Goal: Task Accomplishment & Management: Complete application form

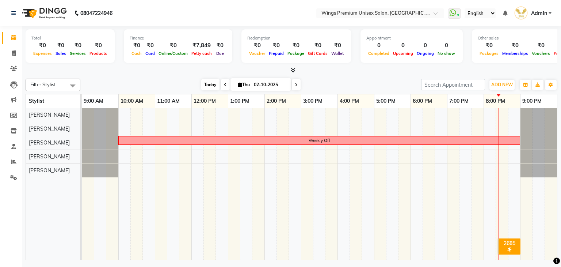
click at [206, 85] on span "Today" at bounding box center [210, 84] width 18 height 11
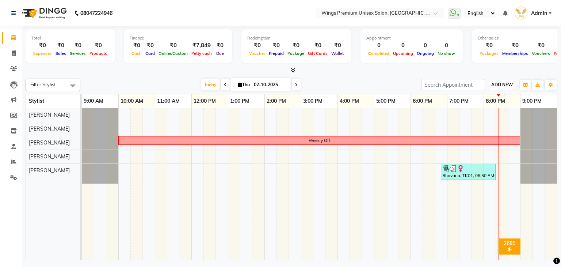
click at [503, 85] on span "ADD NEW" at bounding box center [502, 84] width 22 height 5
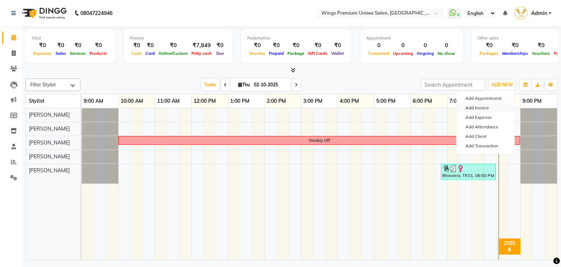
click at [480, 106] on link "Add Invoice" at bounding box center [486, 107] width 58 height 9
select select "674"
select select "service"
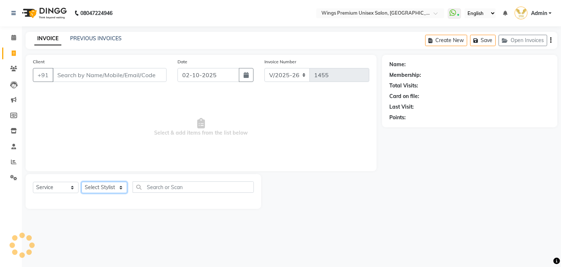
click at [93, 185] on select "Select Stylist [PERSON_NAME] [PERSON_NAME] Front Desk [PERSON_NAME] Shruti Pand…" at bounding box center [104, 187] width 46 height 11
select select "82124"
click at [81, 182] on select "Select Stylist [PERSON_NAME] [PERSON_NAME] Front Desk [PERSON_NAME] Shruti Pand…" at bounding box center [104, 187] width 46 height 11
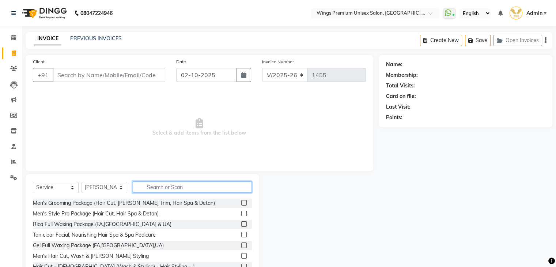
click at [215, 189] on input "text" at bounding box center [192, 186] width 119 height 11
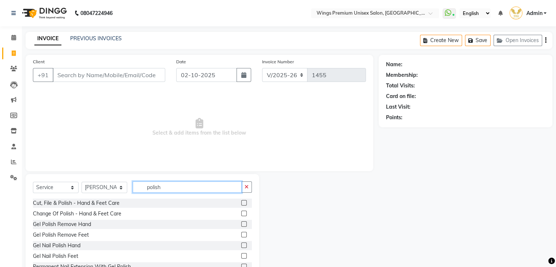
scroll to position [26, 0]
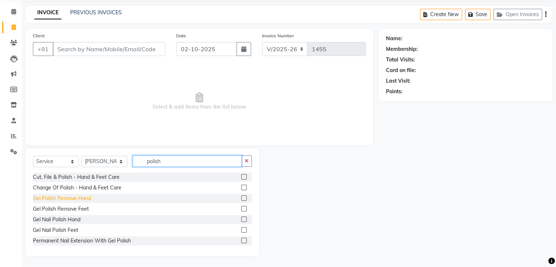
type input "polish"
click at [70, 199] on div "Gel Polish Remove Hand" at bounding box center [62, 198] width 58 height 8
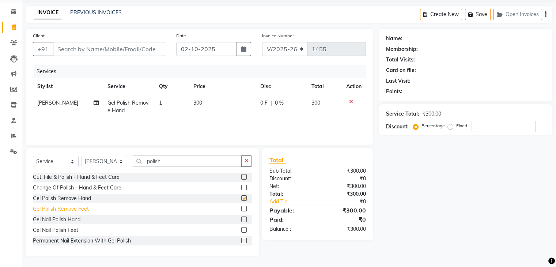
checkbox input "false"
click at [67, 220] on div "Gel Nail Polish Hand" at bounding box center [56, 220] width 47 height 8
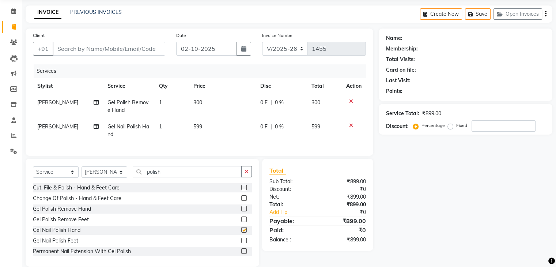
checkbox input "false"
drag, startPoint x: 201, startPoint y: 178, endPoint x: 64, endPoint y: 186, distance: 138.0
click at [66, 183] on div "Select Service Product Membership Package Voucher Prepaid Gift Card Select Styl…" at bounding box center [142, 174] width 219 height 17
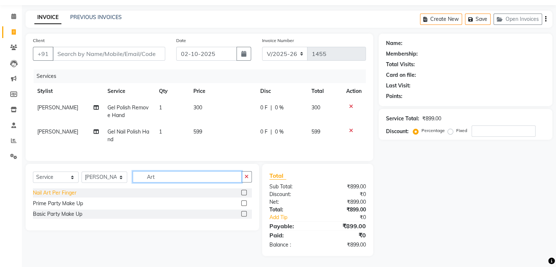
type input "Art"
click at [57, 194] on div "Nail Art Per Finger" at bounding box center [54, 193] width 43 height 8
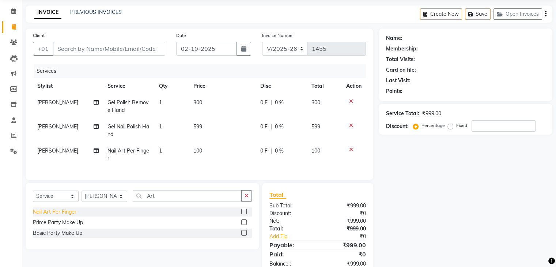
click at [58, 216] on div "Nail Art Per Finger" at bounding box center [54, 212] width 43 height 8
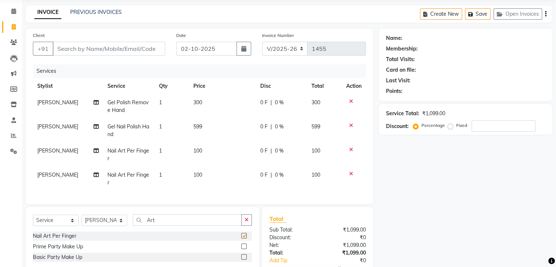
checkbox input "false"
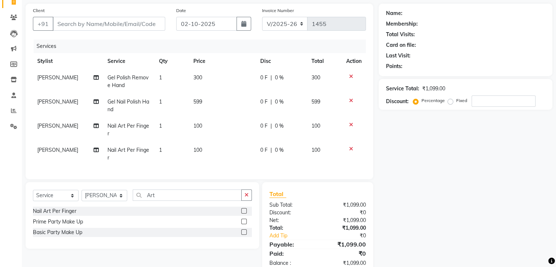
scroll to position [2, 0]
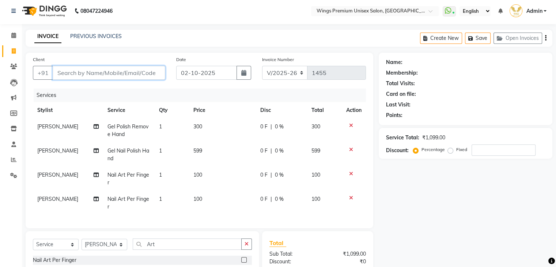
click at [139, 72] on input "Client" at bounding box center [109, 73] width 113 height 14
type input "9"
type input "0"
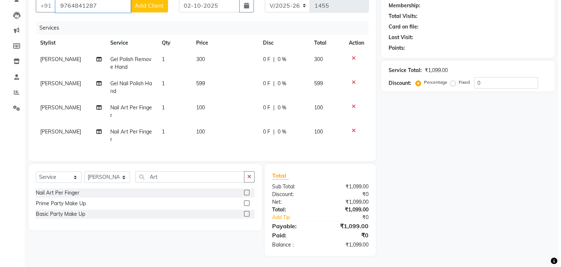
scroll to position [39, 0]
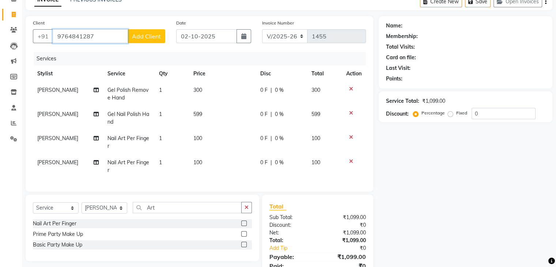
type input "9764841287"
click at [142, 39] on span "Add Client" at bounding box center [146, 36] width 29 height 7
select select "22"
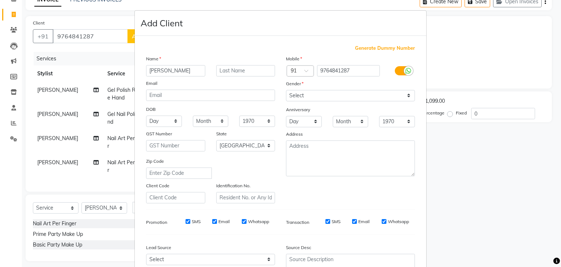
type input "[PERSON_NAME]"
click at [367, 96] on select "Select [DEMOGRAPHIC_DATA] [DEMOGRAPHIC_DATA] Other Prefer Not To Say" at bounding box center [350, 95] width 129 height 11
click at [286, 90] on select "Select [DEMOGRAPHIC_DATA] [DEMOGRAPHIC_DATA] Other Prefer Not To Say" at bounding box center [350, 95] width 129 height 11
click at [330, 96] on select "Select [DEMOGRAPHIC_DATA] [DEMOGRAPHIC_DATA] Other Prefer Not To Say" at bounding box center [350, 95] width 129 height 11
select select "[DEMOGRAPHIC_DATA]"
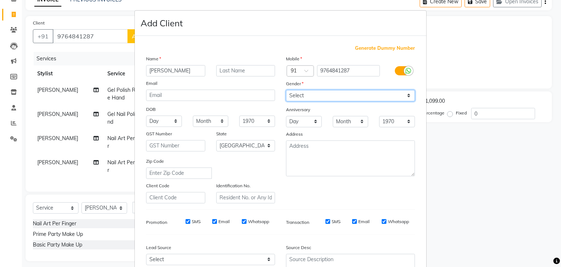
click at [286, 90] on select "Select [DEMOGRAPHIC_DATA] [DEMOGRAPHIC_DATA] Other Prefer Not To Say" at bounding box center [350, 95] width 129 height 11
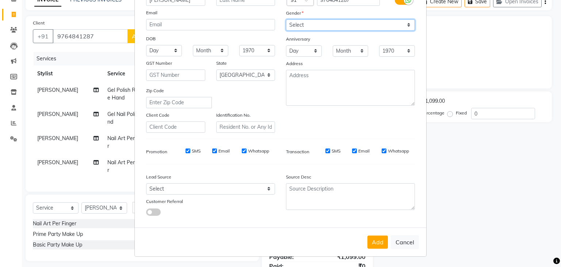
scroll to position [74, 0]
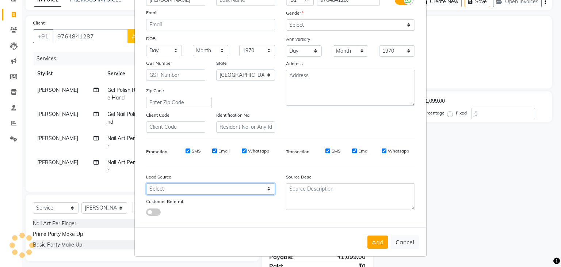
click at [192, 186] on select "Select Walk-in Referral Internet Friend Word of Mouth Advertisement Facebook Ju…" at bounding box center [210, 188] width 129 height 11
click at [146, 183] on select "Select Walk-in Referral Internet Friend Word of Mouth Advertisement Facebook Ju…" at bounding box center [210, 188] width 129 height 11
click at [180, 191] on select "Select Walk-in Referral Internet Friend Word of Mouth Advertisement Facebook Ju…" at bounding box center [210, 188] width 129 height 11
select select "10861"
click at [146, 183] on select "Select Walk-in Referral Internet Friend Word of Mouth Advertisement Facebook Ju…" at bounding box center [210, 188] width 129 height 11
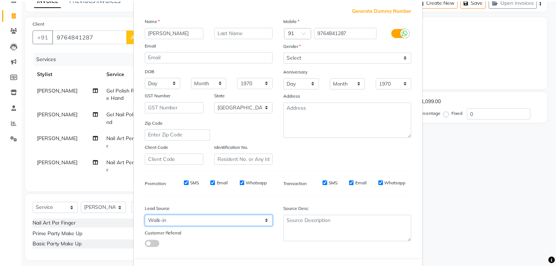
scroll to position [73, 0]
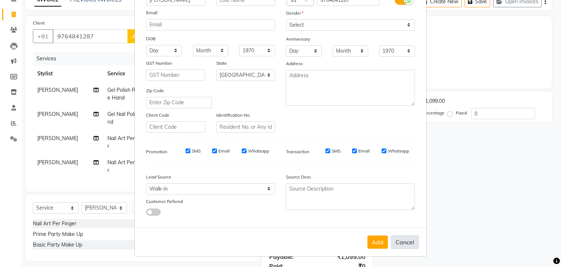
click at [402, 243] on button "Cancel" at bounding box center [405, 242] width 28 height 14
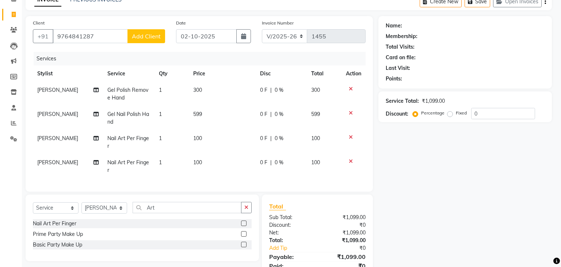
select select
select select "null"
select select
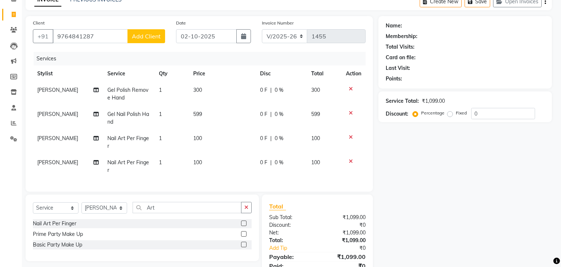
select select
checkbox input "false"
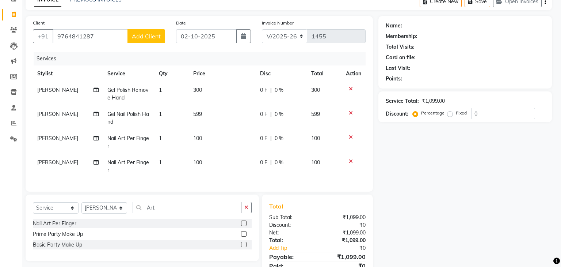
checkbox input "false"
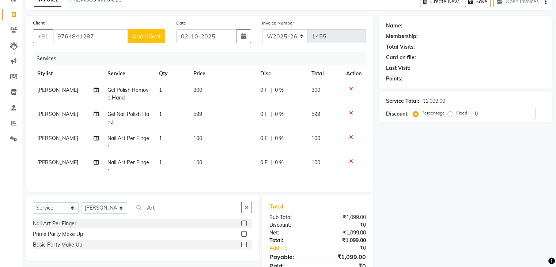
click at [277, 113] on span "0 %" at bounding box center [279, 114] width 9 height 8
select select "82124"
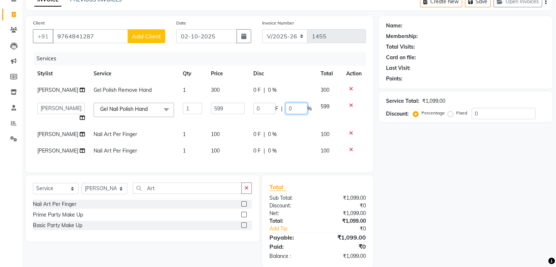
drag, startPoint x: 294, startPoint y: 107, endPoint x: 259, endPoint y: 105, distance: 34.7
click at [257, 107] on div "0 F | 0 %" at bounding box center [282, 108] width 58 height 11
type input "10"
click at [269, 121] on td "0 F | 10 %" at bounding box center [282, 112] width 67 height 28
select select "82124"
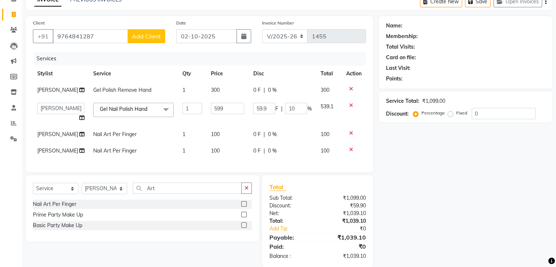
click at [267, 90] on span "0 %" at bounding box center [271, 90] width 9 height 8
select select "82124"
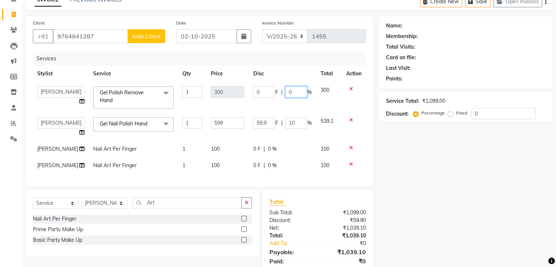
drag, startPoint x: 294, startPoint y: 90, endPoint x: 270, endPoint y: 95, distance: 23.8
click at [270, 95] on div "0 F | 0 %" at bounding box center [282, 91] width 58 height 11
type input "10"
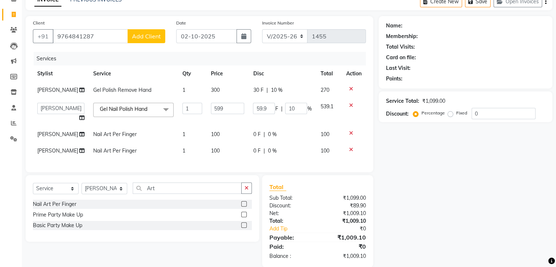
click at [243, 107] on tbody "Shruti Panda Gel Polish Remove Hand 1 300 30 F | 10 % 270 [PERSON_NAME] [PERSON…" at bounding box center [199, 120] width 333 height 77
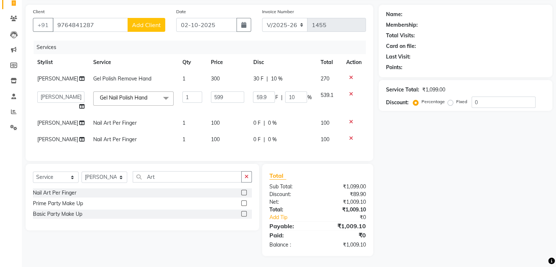
scroll to position [56, 0]
click at [442, 153] on div "Name: Membership: Total Visits: Card on file: Last Visit: Points: Service Total…" at bounding box center [468, 130] width 179 height 251
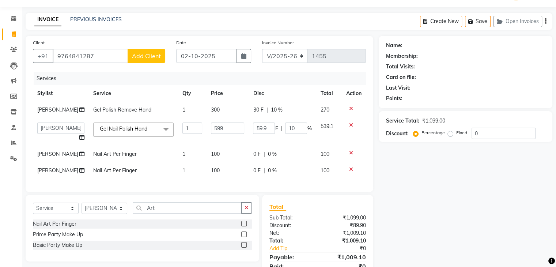
click at [160, 53] on span "Add Client" at bounding box center [146, 55] width 29 height 7
select select "22"
select select "10861"
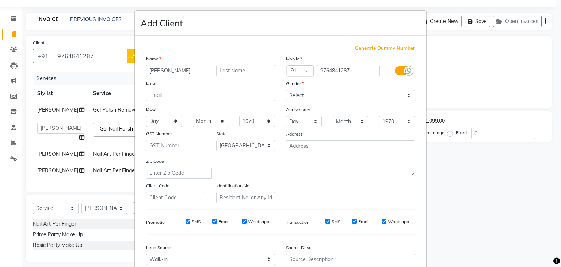
type input "[PERSON_NAME]"
click at [346, 92] on select "Select [DEMOGRAPHIC_DATA] [DEMOGRAPHIC_DATA] Other Prefer Not To Say" at bounding box center [350, 95] width 129 height 11
select select "[DEMOGRAPHIC_DATA]"
click at [286, 90] on select "Select [DEMOGRAPHIC_DATA] [DEMOGRAPHIC_DATA] Other Prefer Not To Say" at bounding box center [350, 95] width 129 height 11
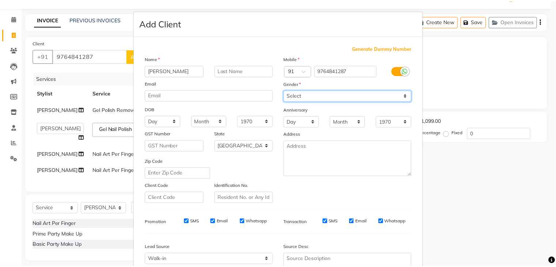
scroll to position [74, 0]
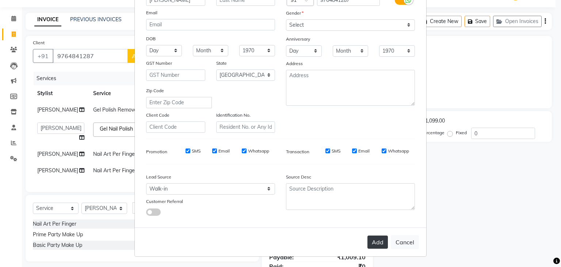
click at [378, 245] on button "Add" at bounding box center [378, 241] width 20 height 13
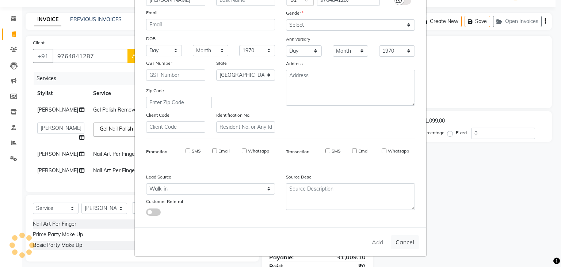
type input "0"
select select
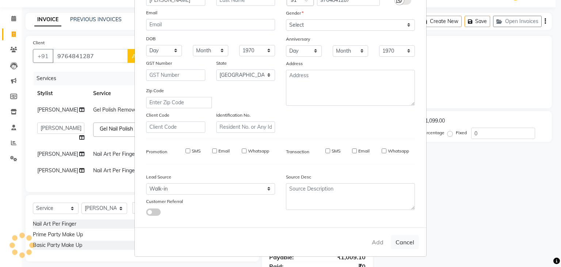
select select "null"
select select
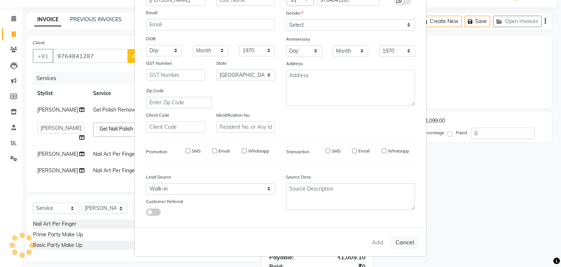
checkbox input "false"
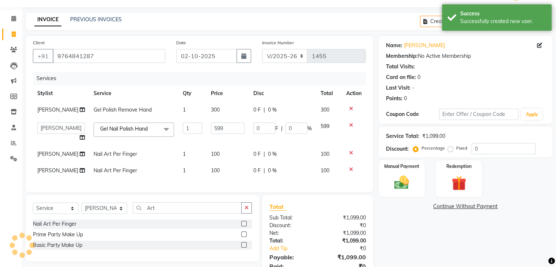
scroll to position [56, 0]
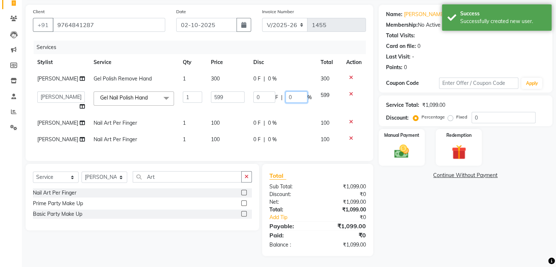
drag, startPoint x: 298, startPoint y: 90, endPoint x: 263, endPoint y: 91, distance: 35.1
click at [263, 91] on div "0 F | 0 %" at bounding box center [282, 96] width 58 height 11
type input "10"
click at [297, 75] on div "0 F | 0 %" at bounding box center [282, 79] width 58 height 8
select select "82124"
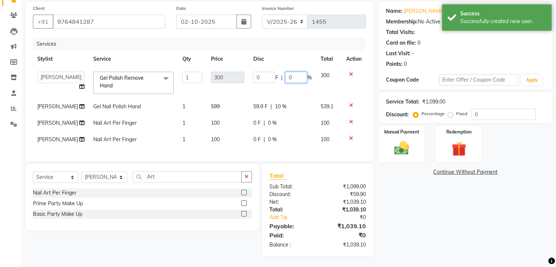
drag, startPoint x: 293, startPoint y: 74, endPoint x: 260, endPoint y: 80, distance: 34.1
click at [260, 80] on div "0 F | 0 %" at bounding box center [282, 77] width 58 height 11
type input "10"
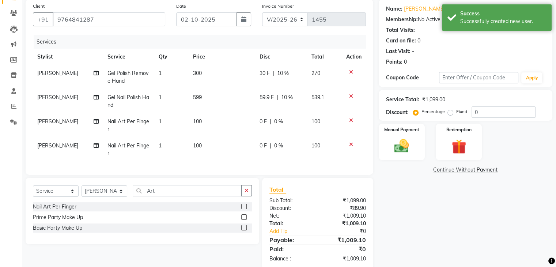
click at [262, 85] on td "30 F | 10 %" at bounding box center [281, 77] width 52 height 24
select select "82124"
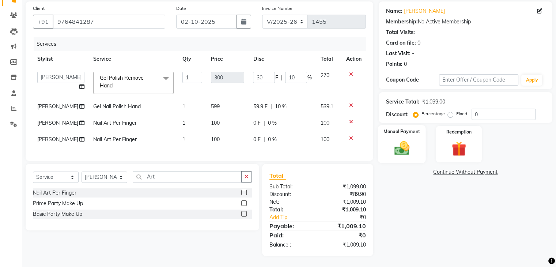
click at [400, 150] on img at bounding box center [401, 149] width 24 height 18
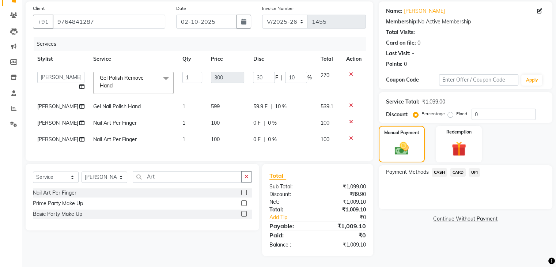
click at [460, 168] on span "CARD" at bounding box center [458, 172] width 16 height 8
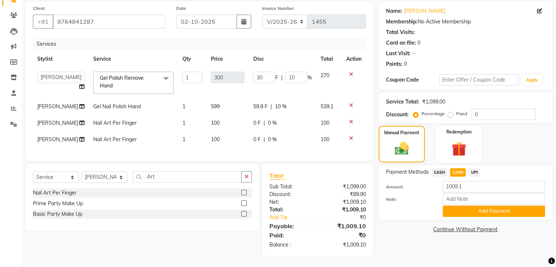
click at [462, 206] on button "Add Payment" at bounding box center [493, 210] width 102 height 11
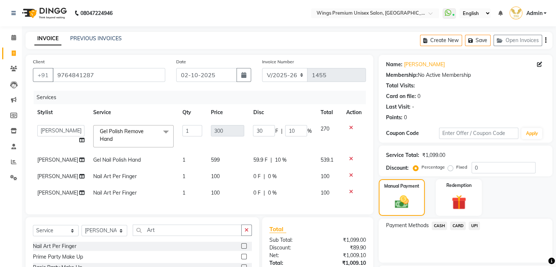
scroll to position [74, 0]
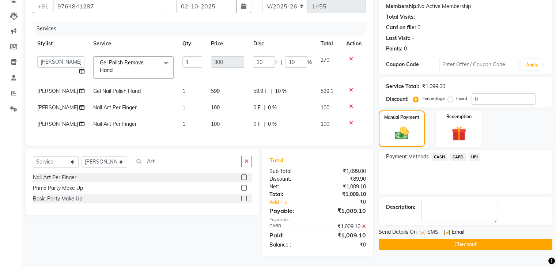
click at [427, 239] on button "Checkout" at bounding box center [466, 244] width 174 height 11
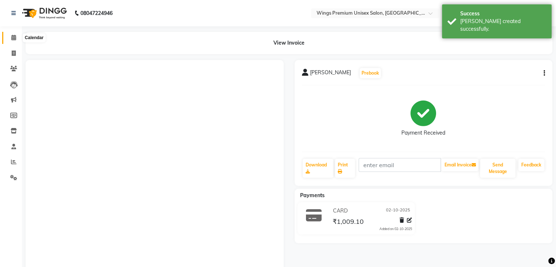
click at [13, 36] on icon at bounding box center [13, 37] width 5 height 5
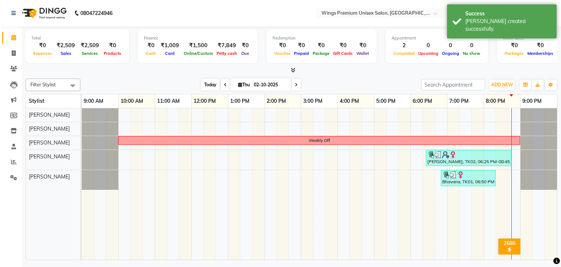
click at [208, 79] on span "Today" at bounding box center [210, 84] width 18 height 11
